Goal: Information Seeking & Learning: Find specific page/section

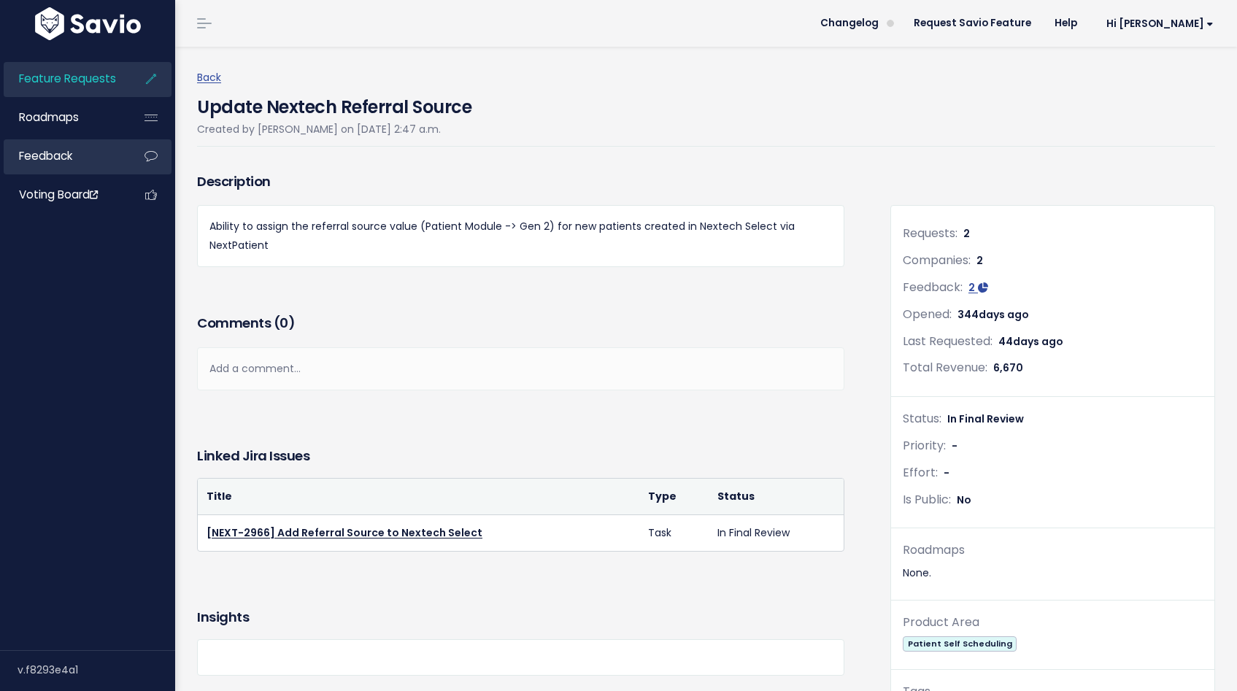
click at [45, 152] on span "Feedback" at bounding box center [45, 155] width 53 height 15
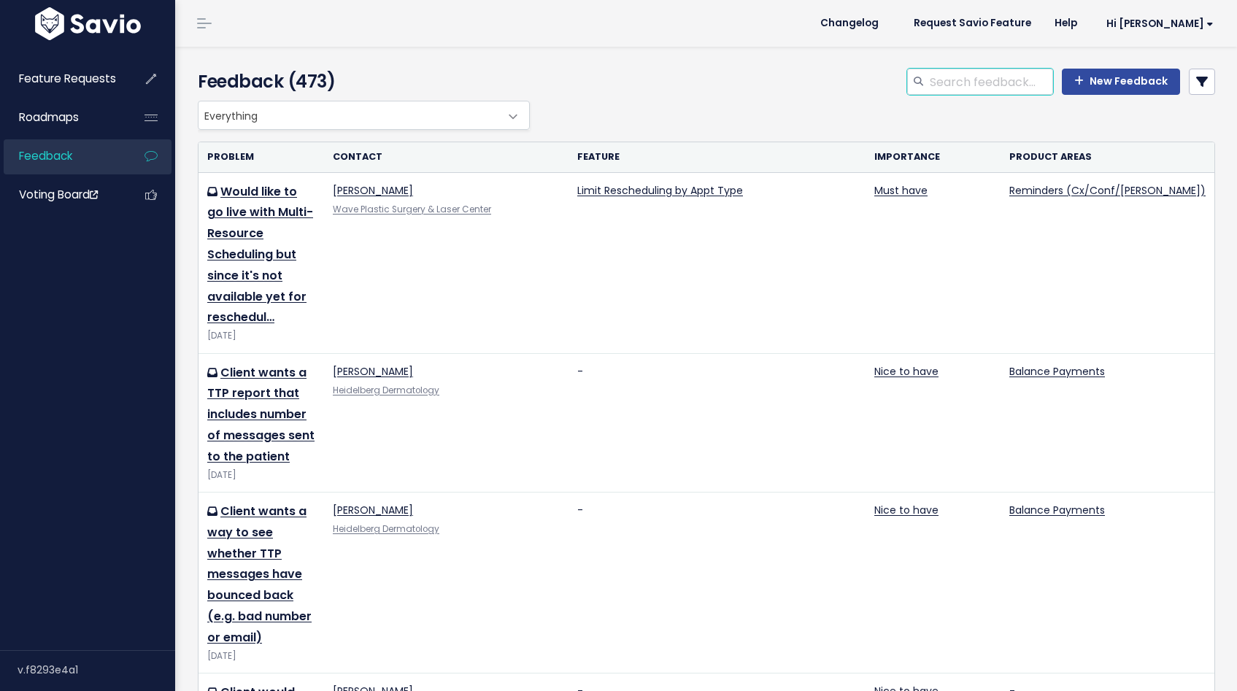
click at [965, 82] on input "search" at bounding box center [990, 82] width 125 height 26
type input "insurance"
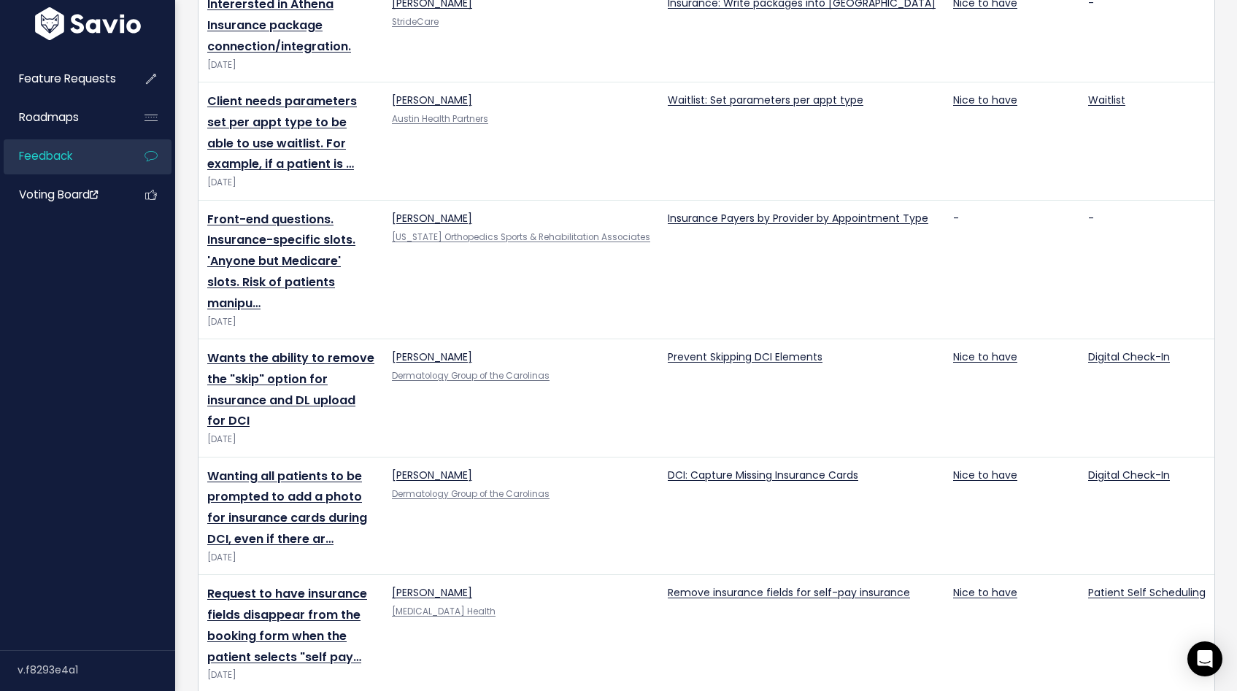
scroll to position [309, 0]
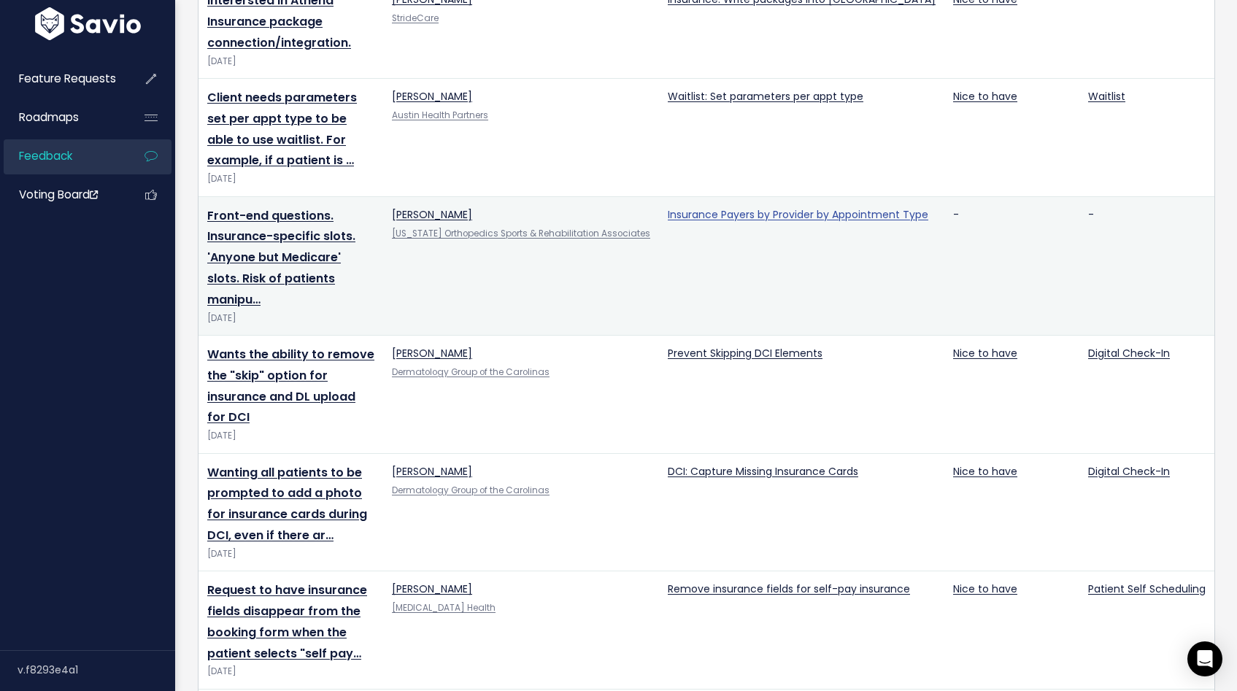
click at [773, 207] on link "Insurance Payers by Provider by Appointment Type" at bounding box center [798, 214] width 260 height 15
